Goal: Transaction & Acquisition: Subscribe to service/newsletter

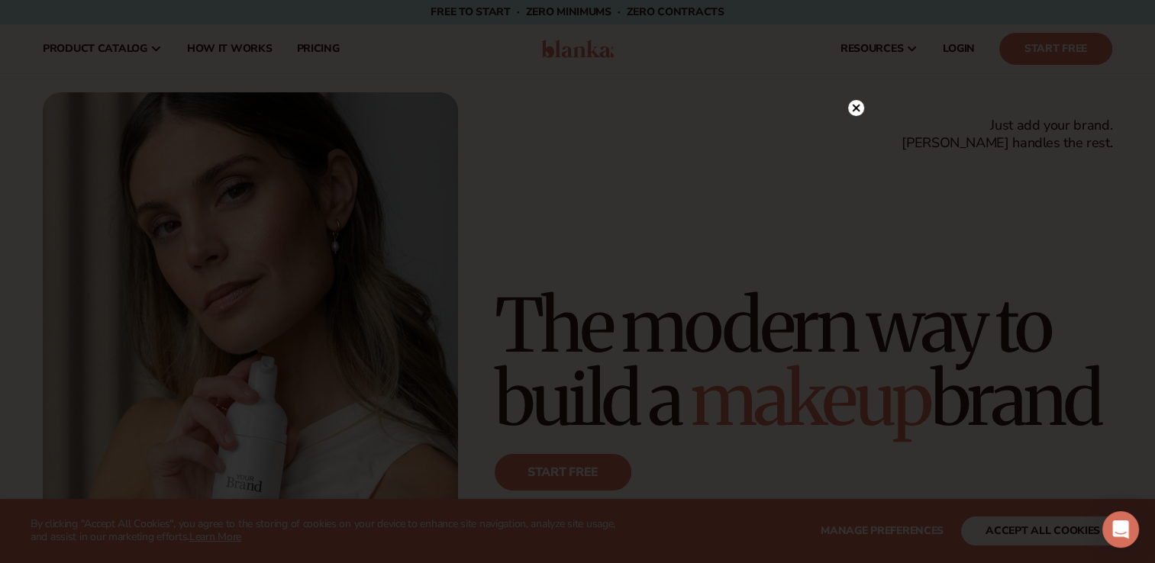
click at [848, 108] on circle at bounding box center [856, 108] width 16 height 16
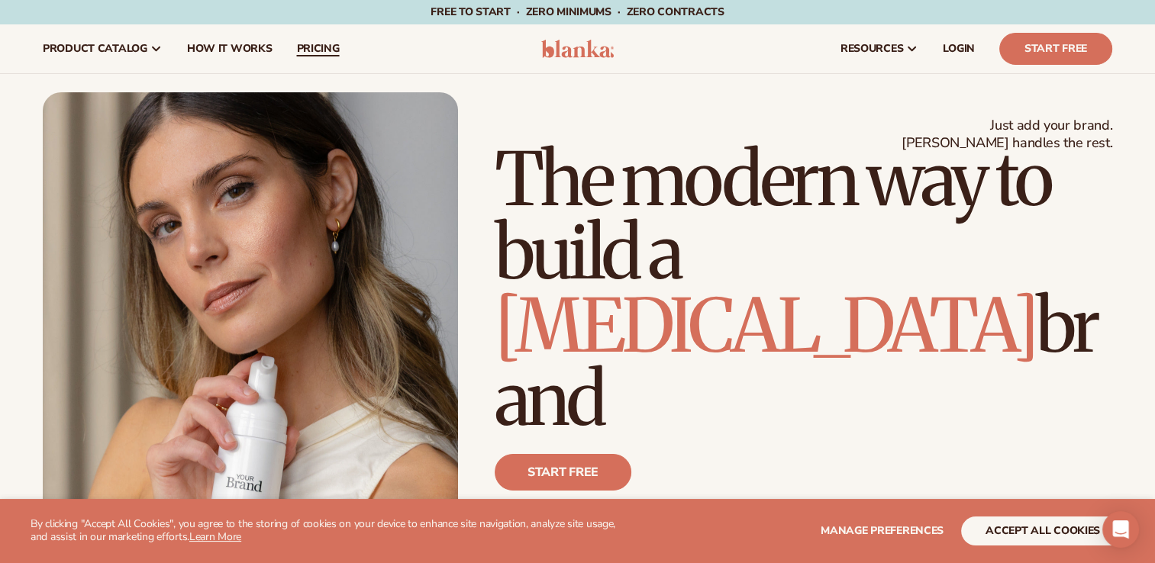
click at [328, 45] on span "pricing" at bounding box center [317, 49] width 43 height 12
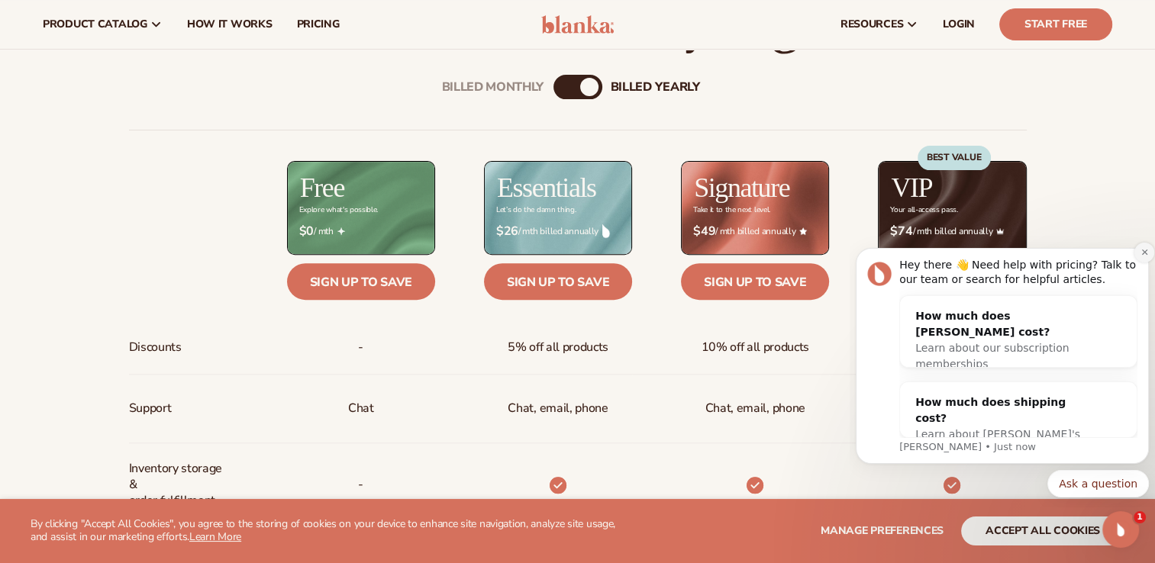
click at [1144, 253] on icon "Dismiss notification" at bounding box center [1143, 252] width 5 height 5
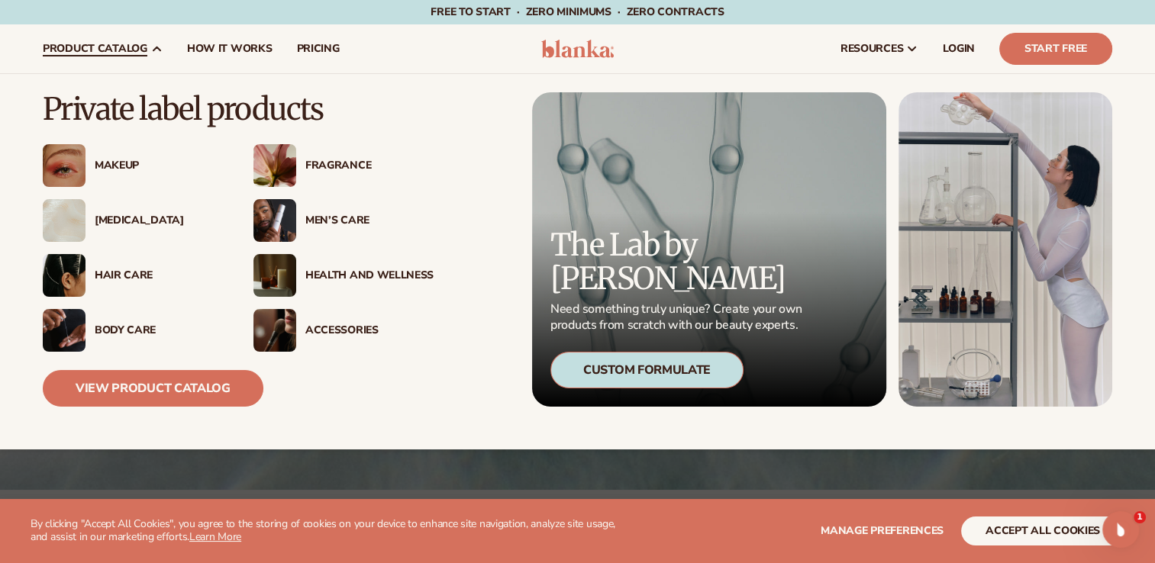
click at [115, 169] on div "Makeup" at bounding box center [159, 166] width 128 height 13
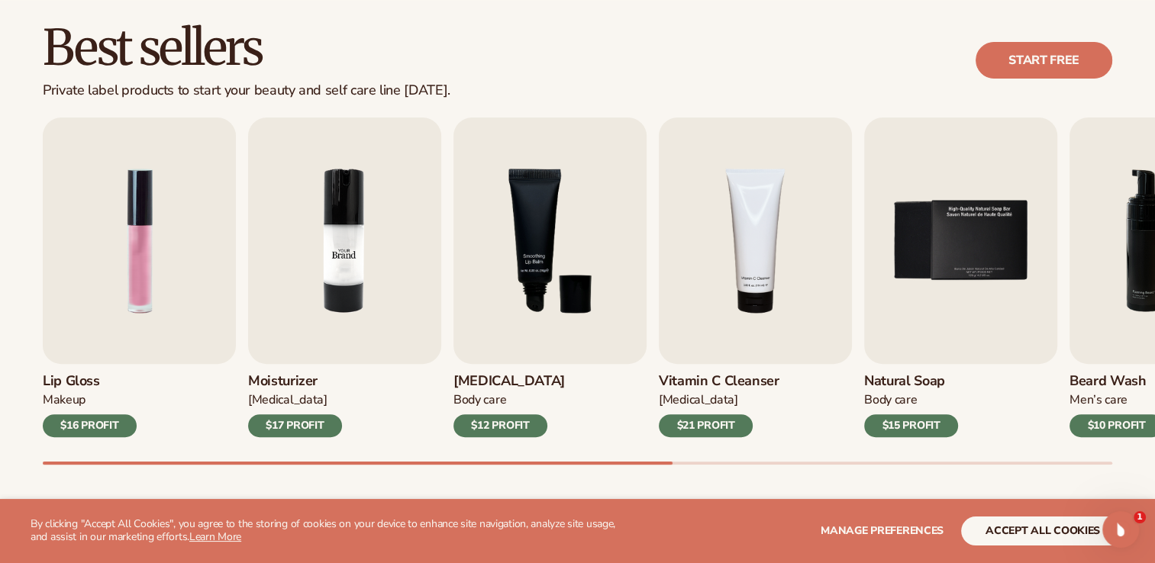
scroll to position [458, 0]
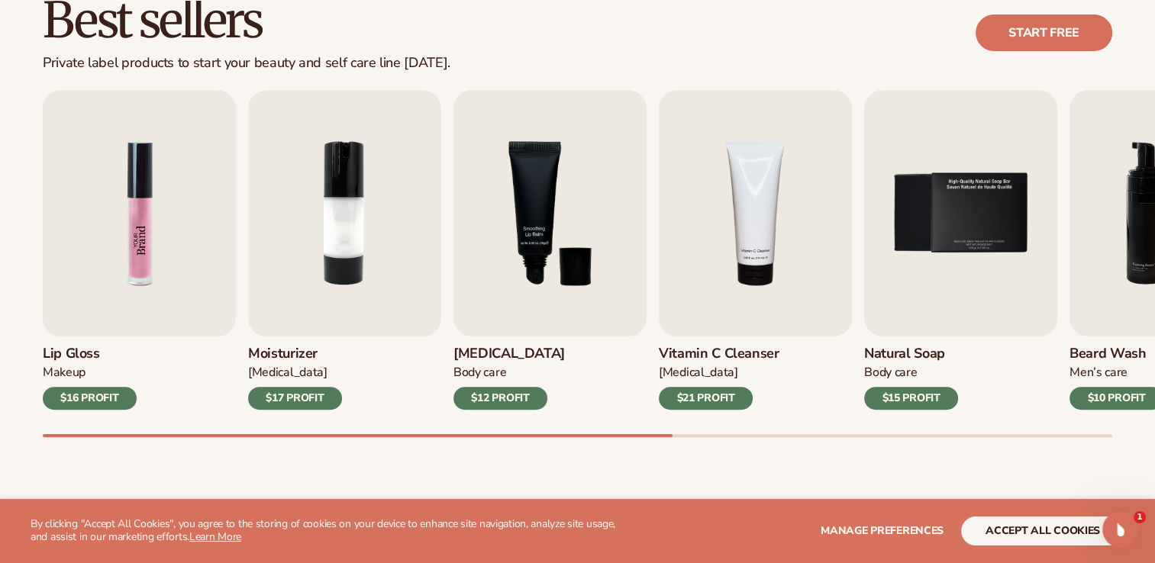
click at [125, 270] on img "1 / 9" at bounding box center [139, 213] width 193 height 247
click at [134, 185] on img "1 / 9" at bounding box center [139, 213] width 193 height 247
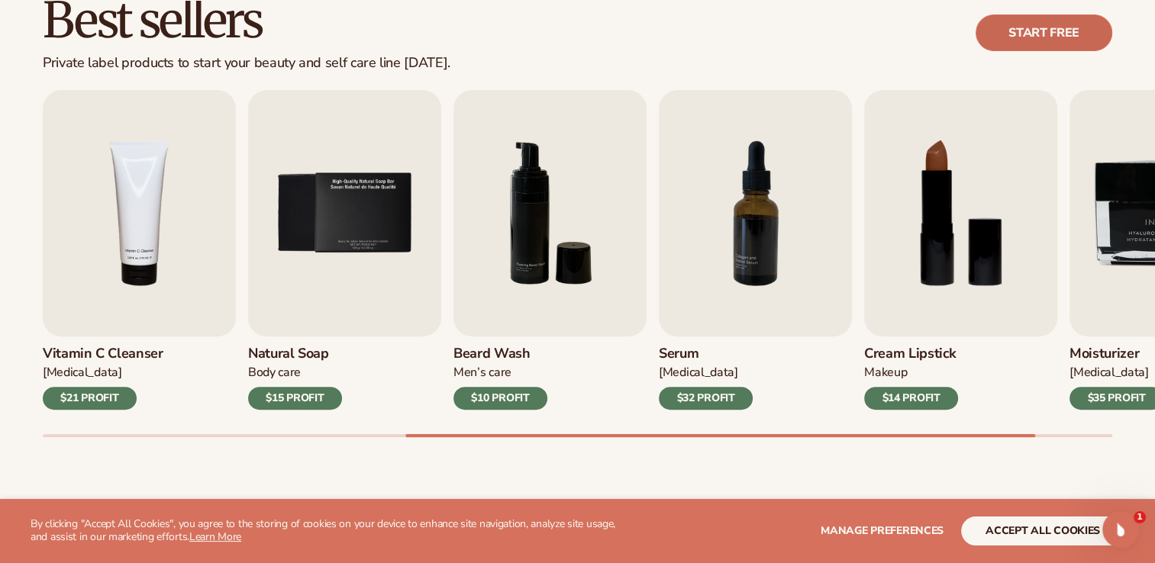
click at [1081, 23] on link "Start free" at bounding box center [1044, 33] width 137 height 37
